Goal: Transaction & Acquisition: Book appointment/travel/reservation

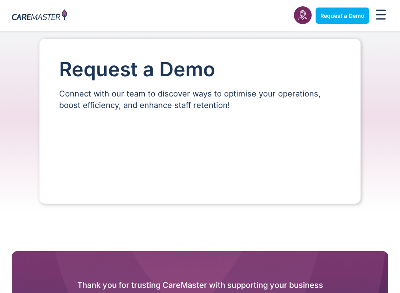
select select "**"
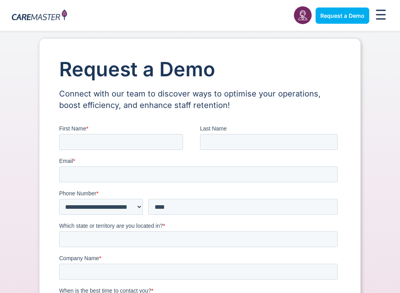
click at [0, 0] on link "Request a Demo" at bounding box center [0, 0] width 0 height 0
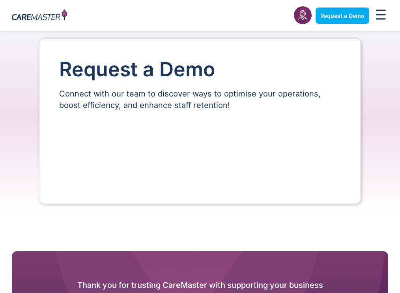
select select "**"
